Goal: Task Accomplishment & Management: Use online tool/utility

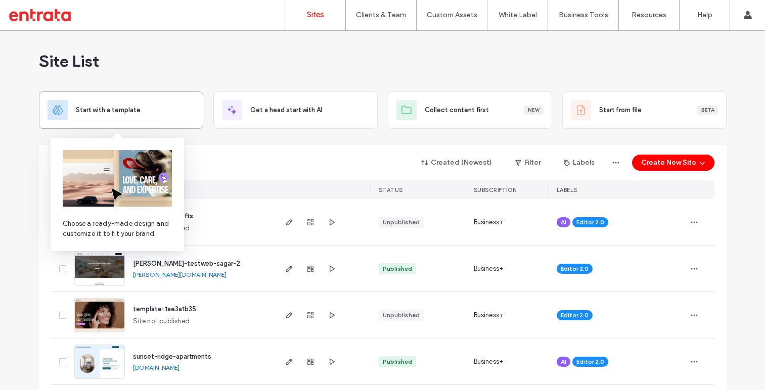
click at [154, 96] on div "Start with a template" at bounding box center [121, 109] width 164 height 37
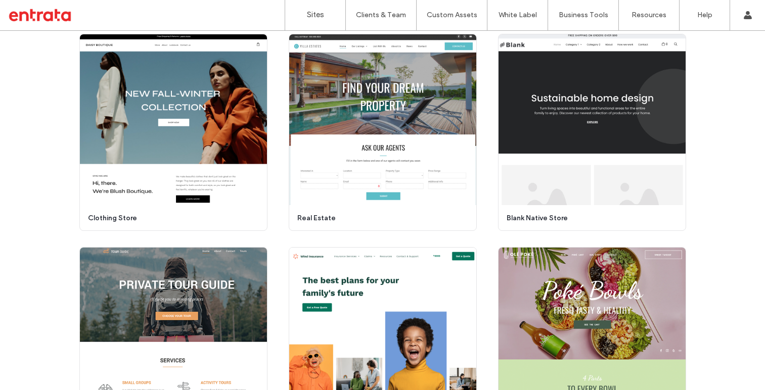
scroll to position [1808, 0]
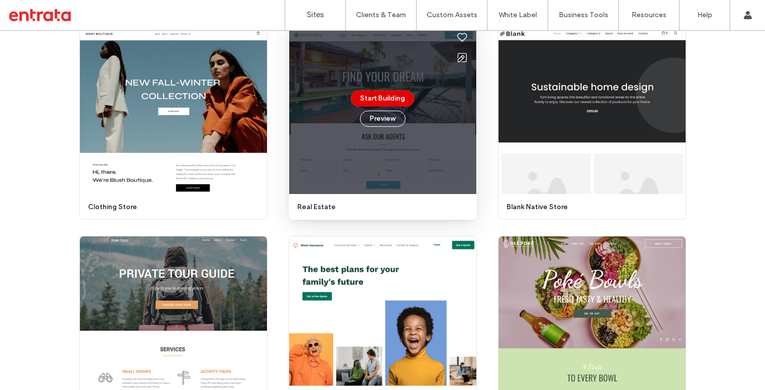
click at [388, 96] on button "Start Building" at bounding box center [382, 98] width 63 height 16
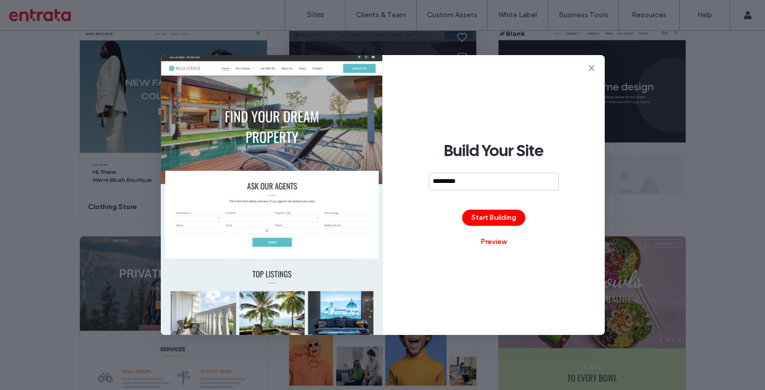
type input "**********"
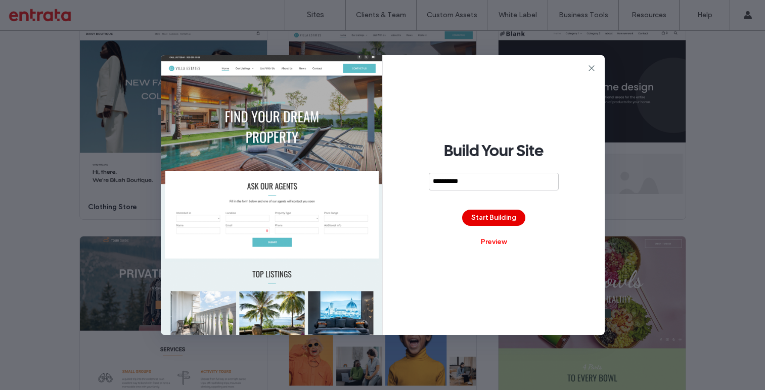
click at [485, 219] on button "Start Building" at bounding box center [493, 218] width 63 height 16
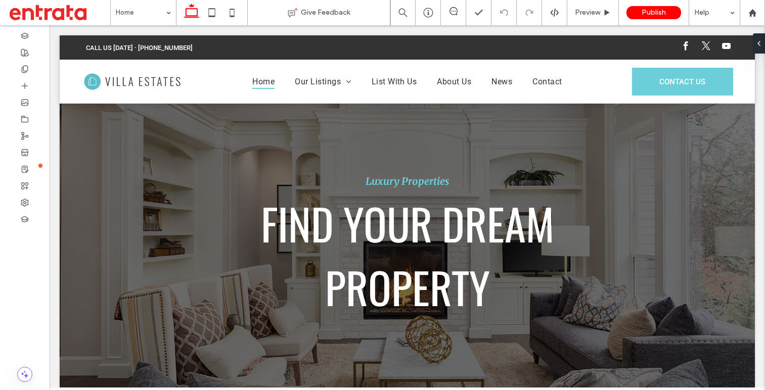
click at [316, 104] on div at bounding box center [407, 104] width 695 height 0
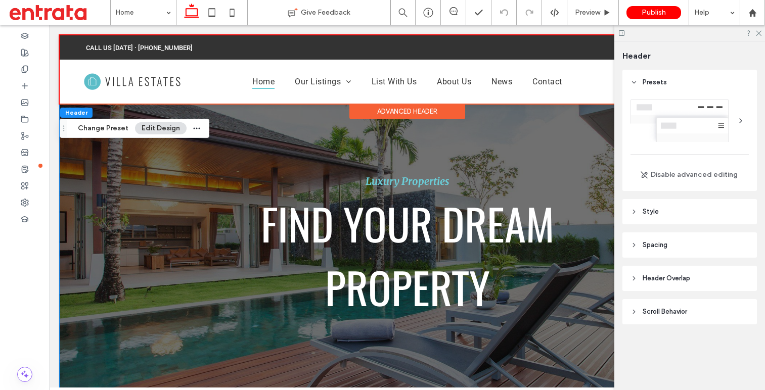
click at [425, 220] on p "FIND YOUR DREAM" at bounding box center [407, 224] width 293 height 64
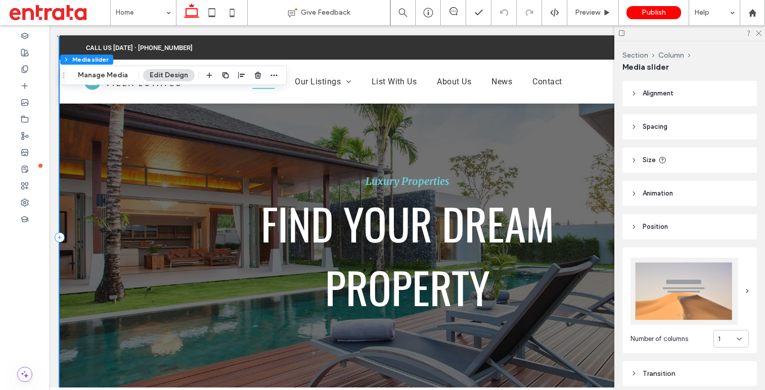
click at [425, 220] on p "FIND YOUR DREAM" at bounding box center [407, 224] width 293 height 64
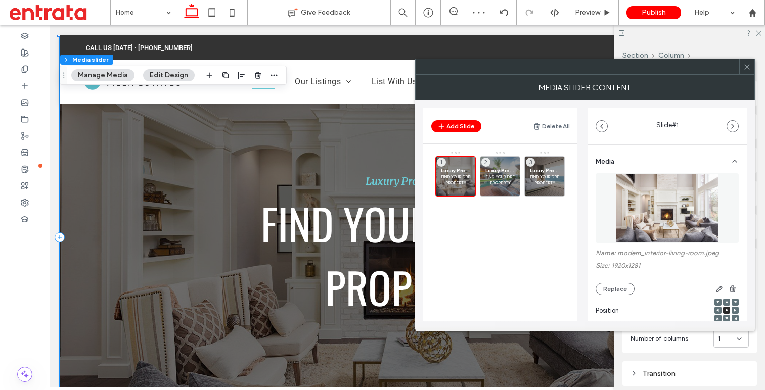
click at [751, 67] on div at bounding box center [746, 66] width 15 height 15
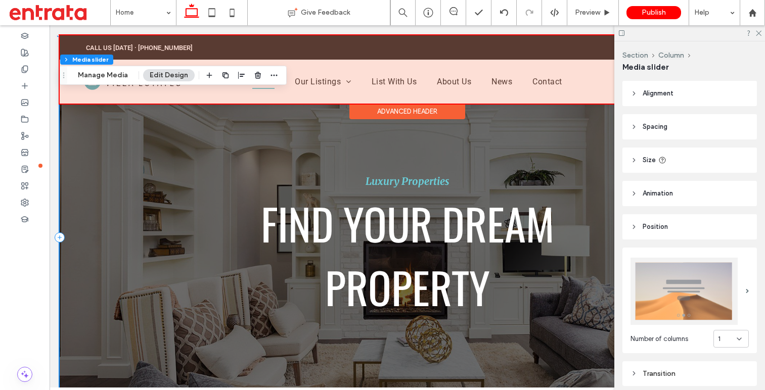
click at [323, 84] on div at bounding box center [407, 69] width 695 height 68
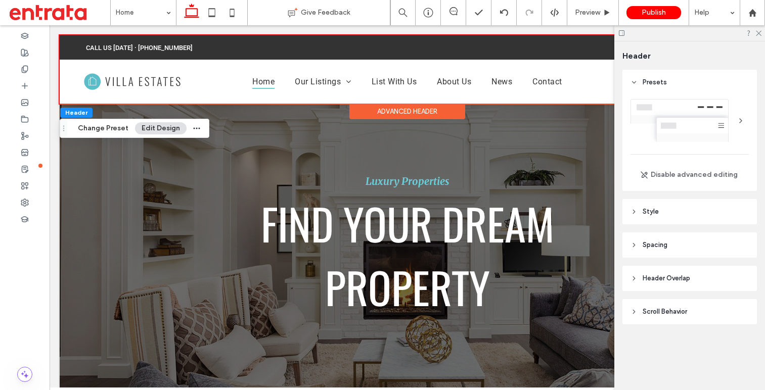
click at [161, 135] on div "Header Change Preset Edit Design" at bounding box center [135, 128] width 150 height 19
click at [165, 129] on button "Edit Design" at bounding box center [161, 128] width 52 height 12
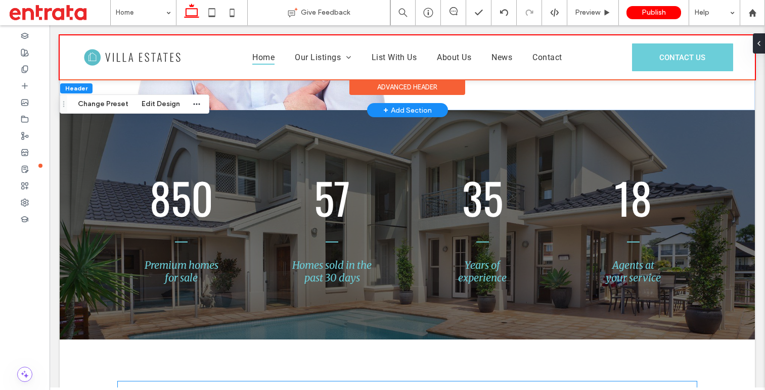
scroll to position [1493, 0]
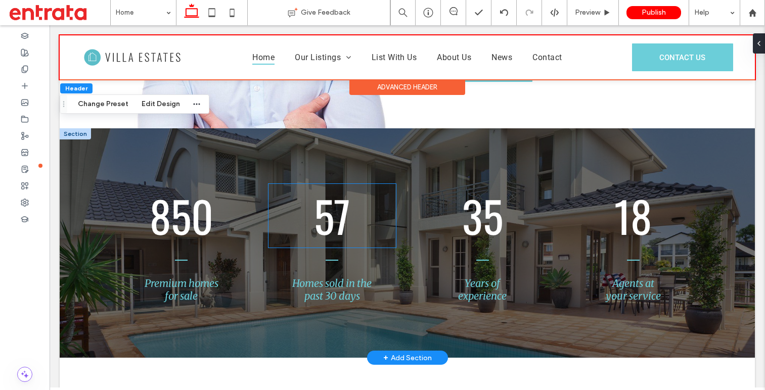
click at [331, 222] on span "57" at bounding box center [332, 216] width 36 height 64
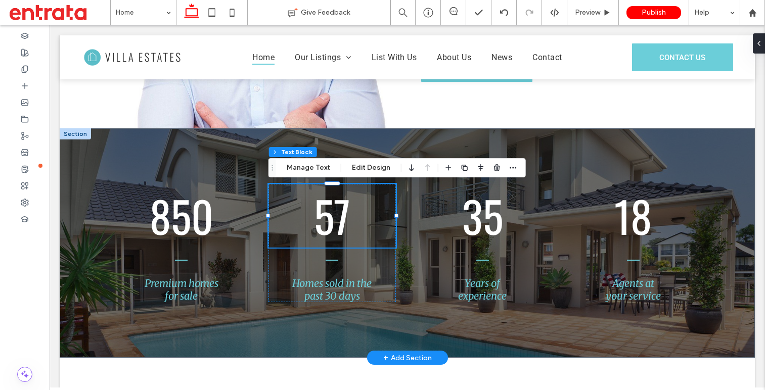
click at [331, 222] on span "57" at bounding box center [332, 216] width 36 height 64
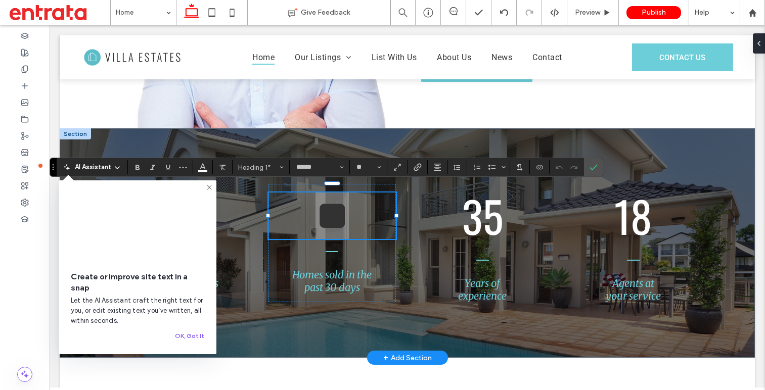
click at [212, 188] on icon at bounding box center [209, 187] width 8 height 8
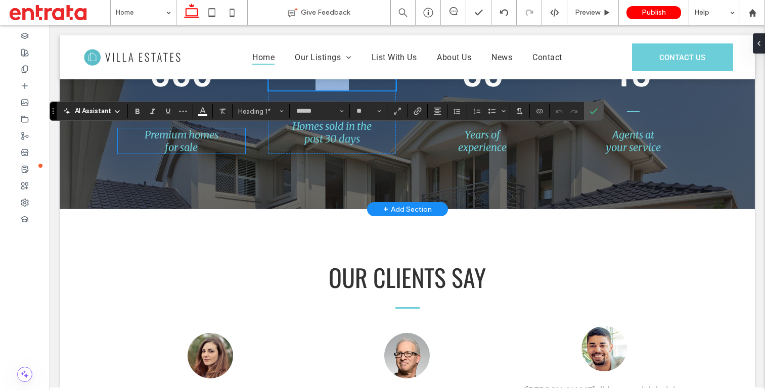
scroll to position [1823, 0]
